Goal: Task Accomplishment & Management: Use online tool/utility

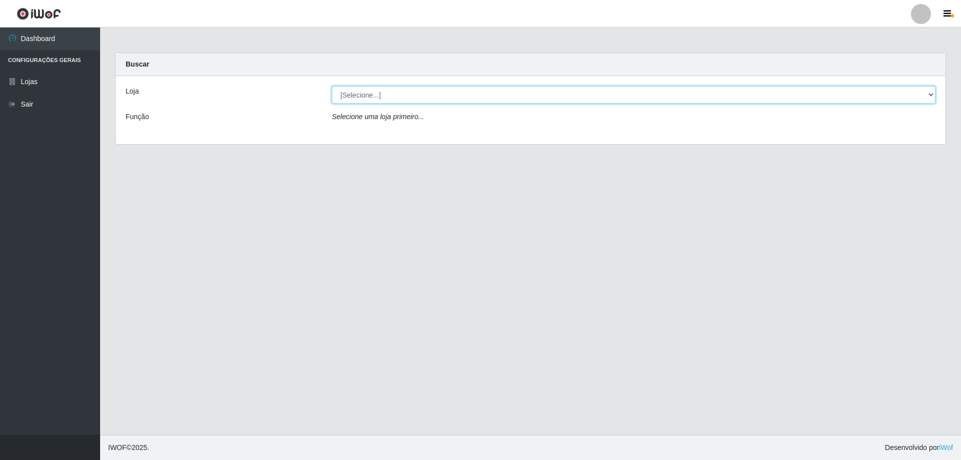
click at [390, 96] on select "[Selecione...] SuperShow Bis - Avenida 6 SuperShow [GEOGRAPHIC_DATA]" at bounding box center [634, 95] width 604 height 18
select select "60"
click at [332, 86] on select "[Selecione...] SuperShow Bis - Avenida 6 SuperShow [GEOGRAPHIC_DATA]" at bounding box center [634, 95] width 604 height 18
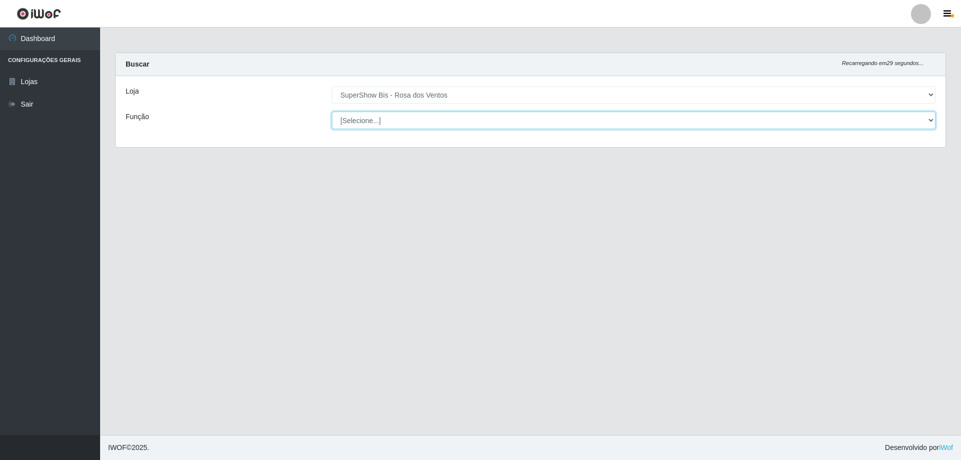
click at [423, 122] on select "[Selecione...] ASG ASG + ASG ++ Auxiliar de Cozinha Balconista de Açougue Balco…" at bounding box center [634, 121] width 604 height 18
select select "1"
click at [332, 112] on select "[Selecione...] ASG ASG + ASG ++ Auxiliar de Cozinha Balconista de Açougue Balco…" at bounding box center [634, 121] width 604 height 18
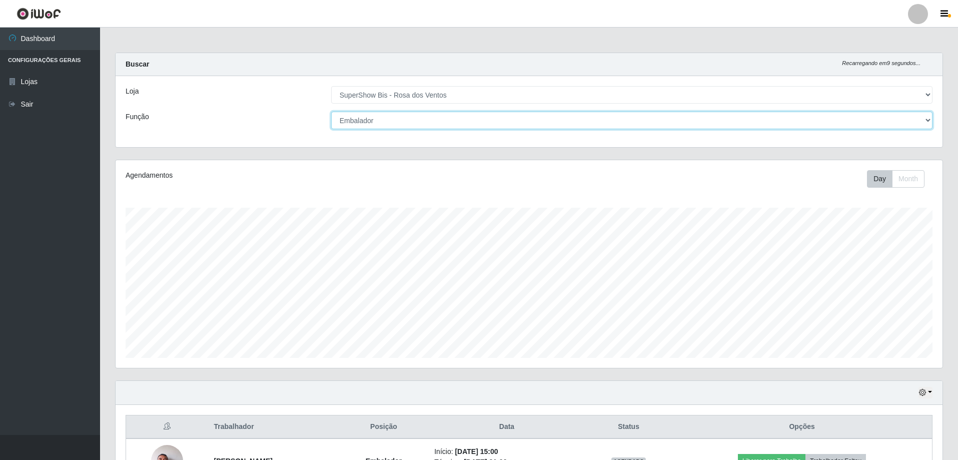
scroll to position [50, 0]
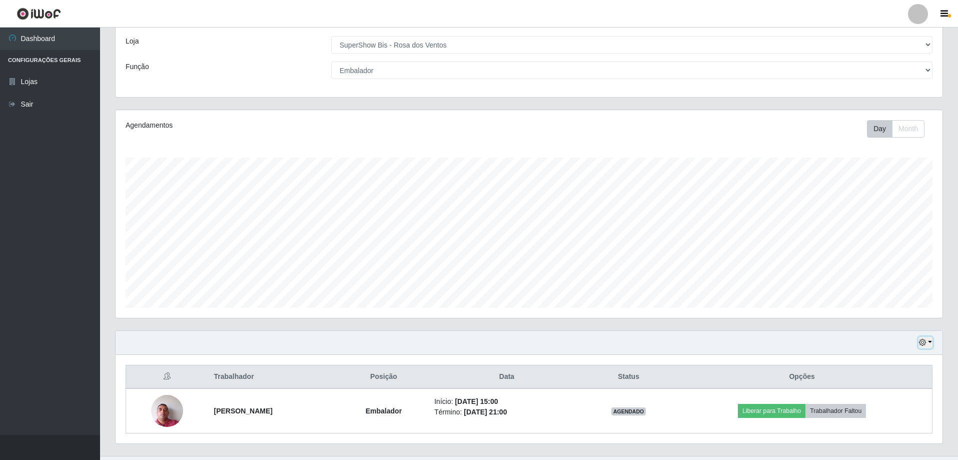
click at [927, 342] on button "button" at bounding box center [926, 343] width 14 height 12
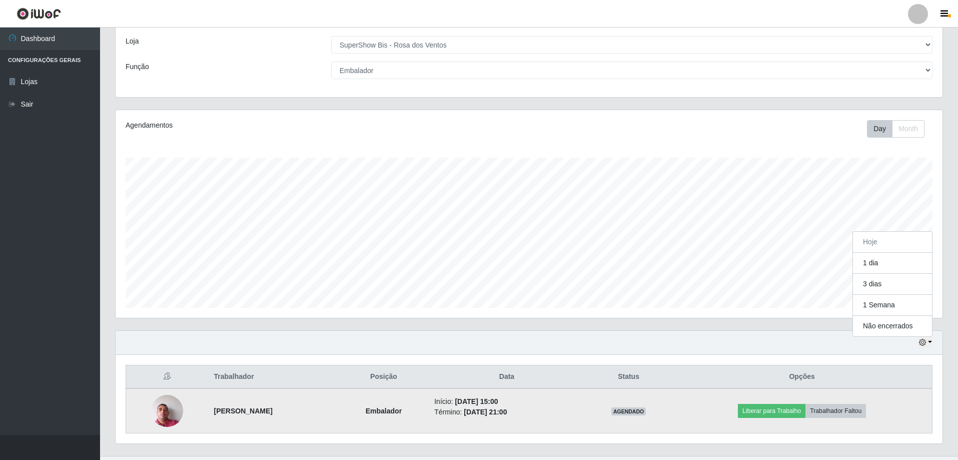
click at [164, 411] on img at bounding box center [167, 410] width 32 height 43
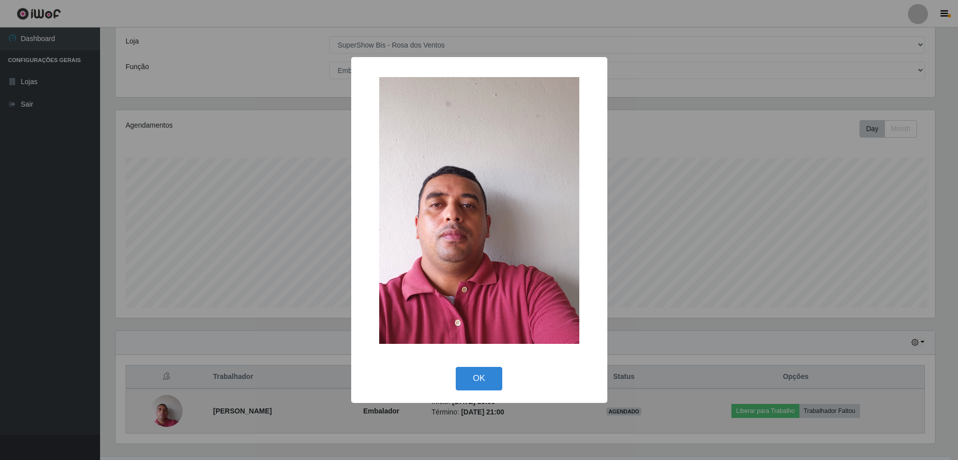
scroll to position [208, 822]
click at [164, 411] on div "× OK Cancel" at bounding box center [480, 230] width 961 height 460
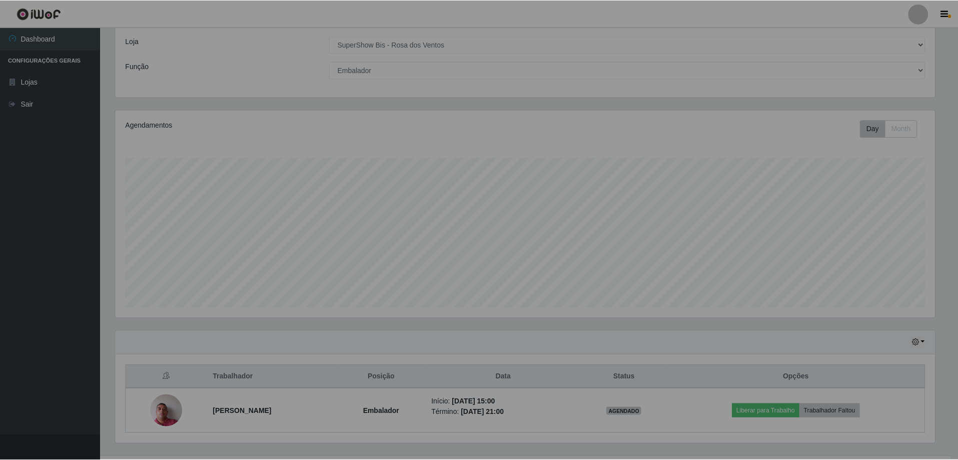
scroll to position [208, 827]
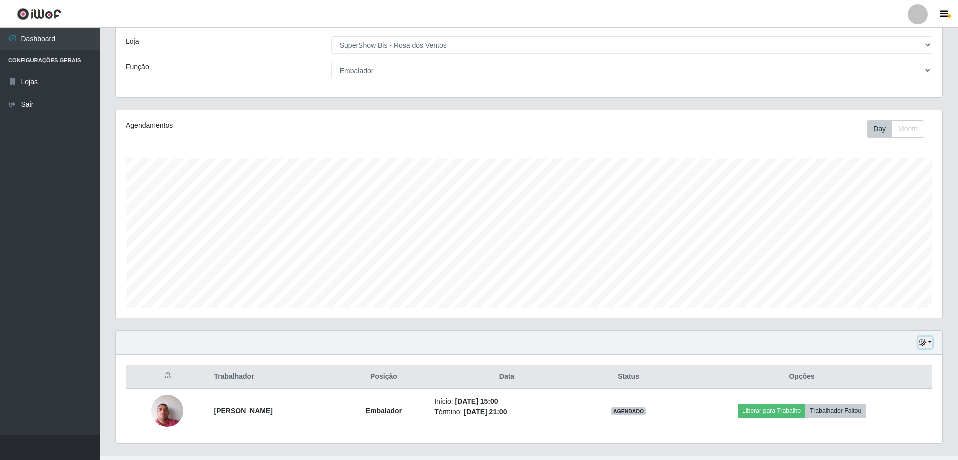
click at [931, 344] on button "button" at bounding box center [926, 343] width 14 height 12
click at [891, 288] on button "3 dias" at bounding box center [892, 284] width 79 height 21
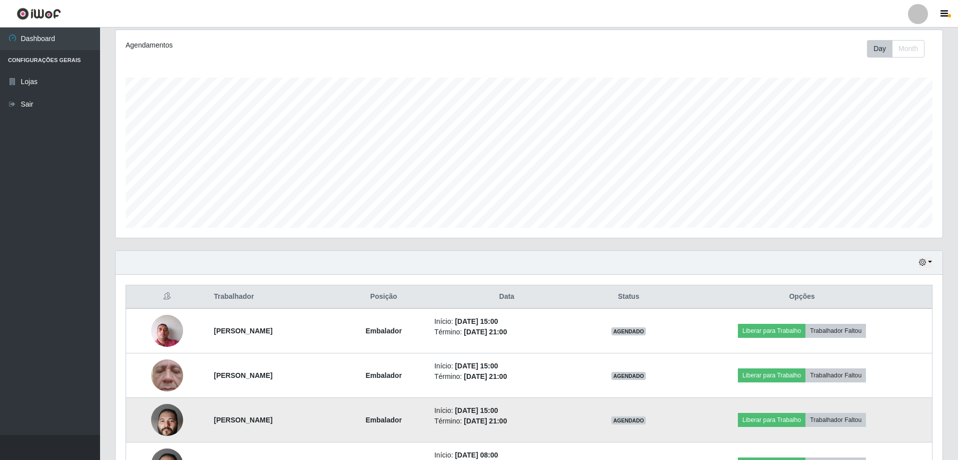
scroll to position [200, 0]
